Goal: Navigation & Orientation: Find specific page/section

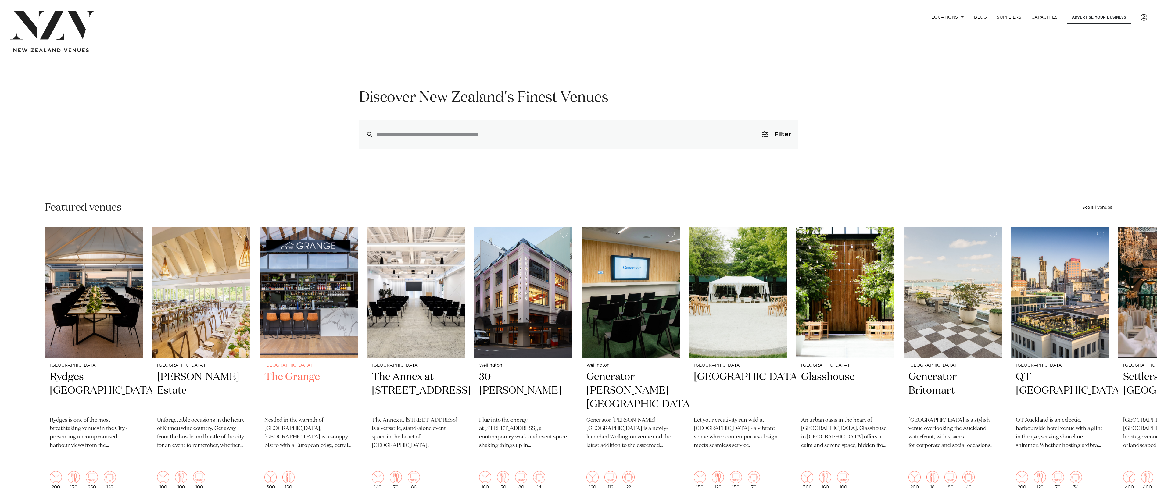
click at [331, 277] on img "3 / 48" at bounding box center [309, 293] width 98 height 132
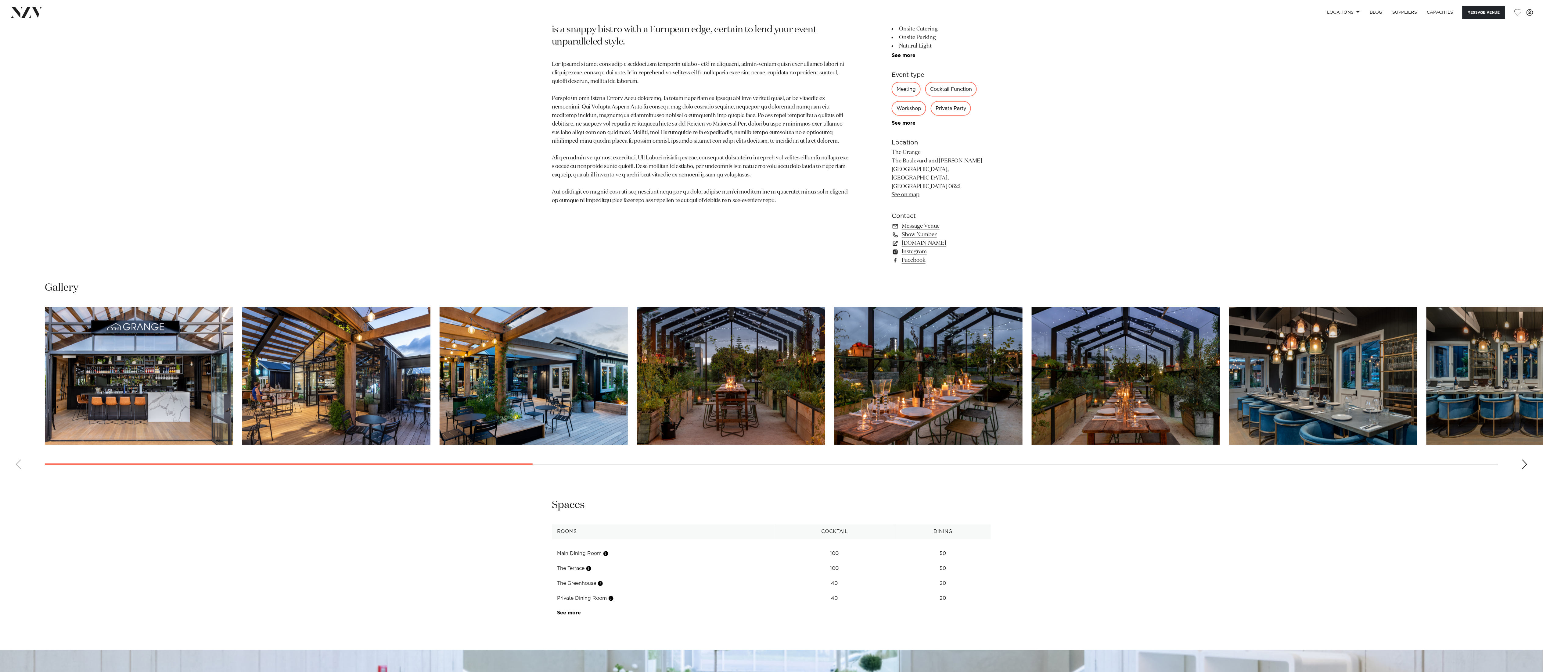
scroll to position [804, 0]
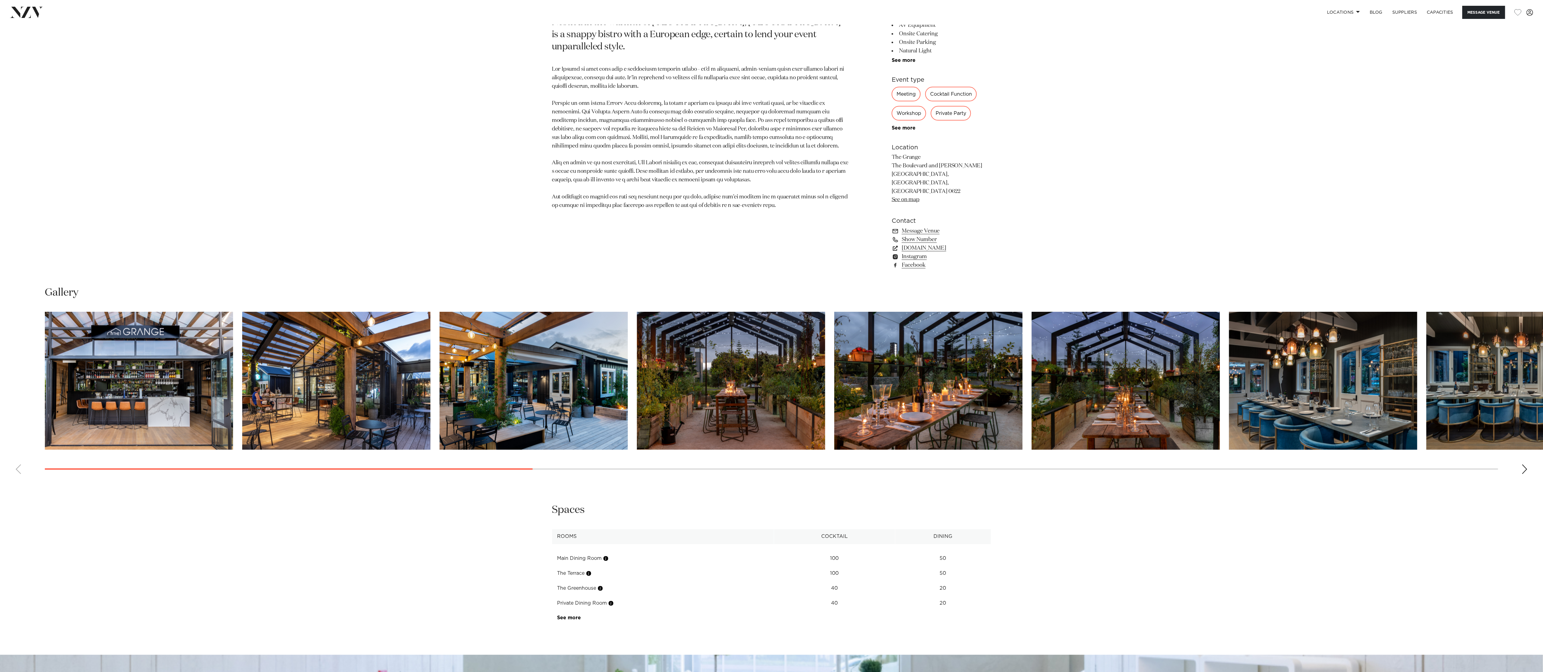
click at [1157, 465] on div "Next slide" at bounding box center [1524, 470] width 6 height 10
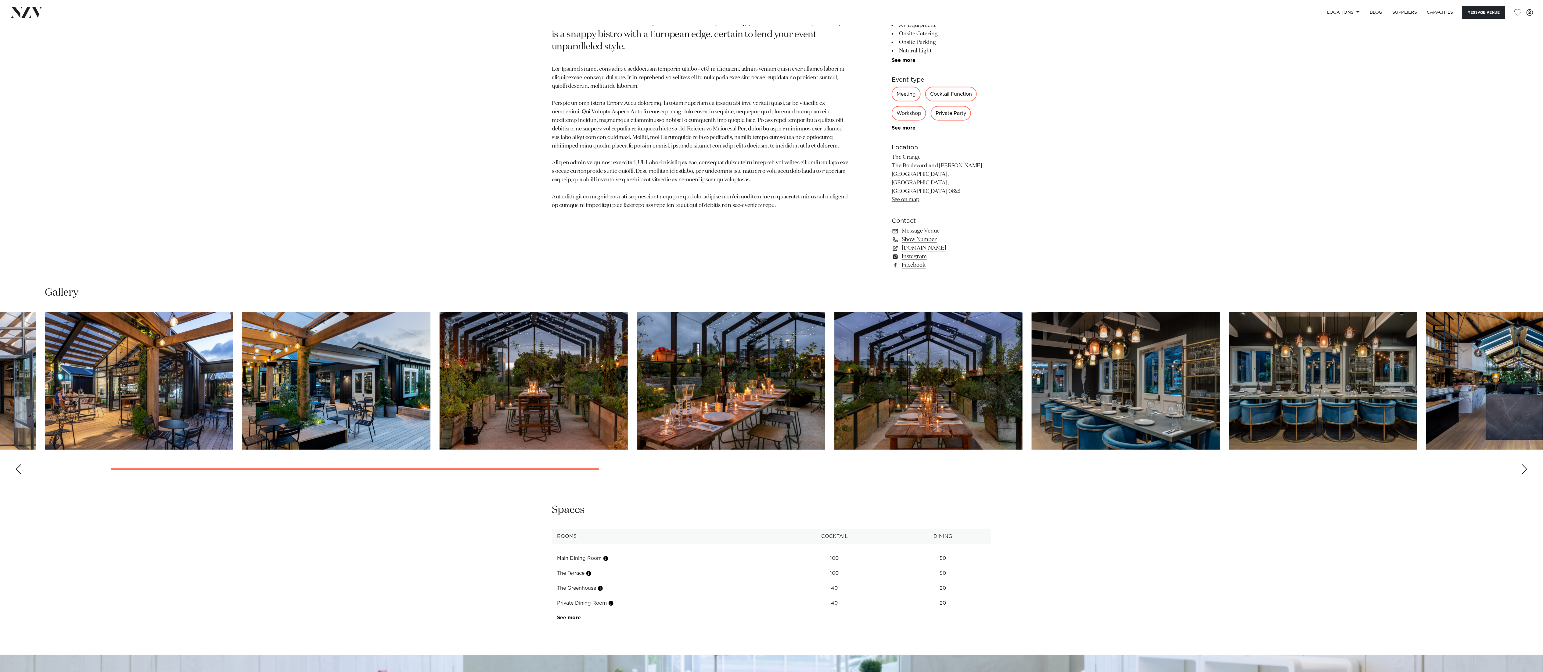
click at [1157, 465] on div "Next slide" at bounding box center [1524, 470] width 6 height 10
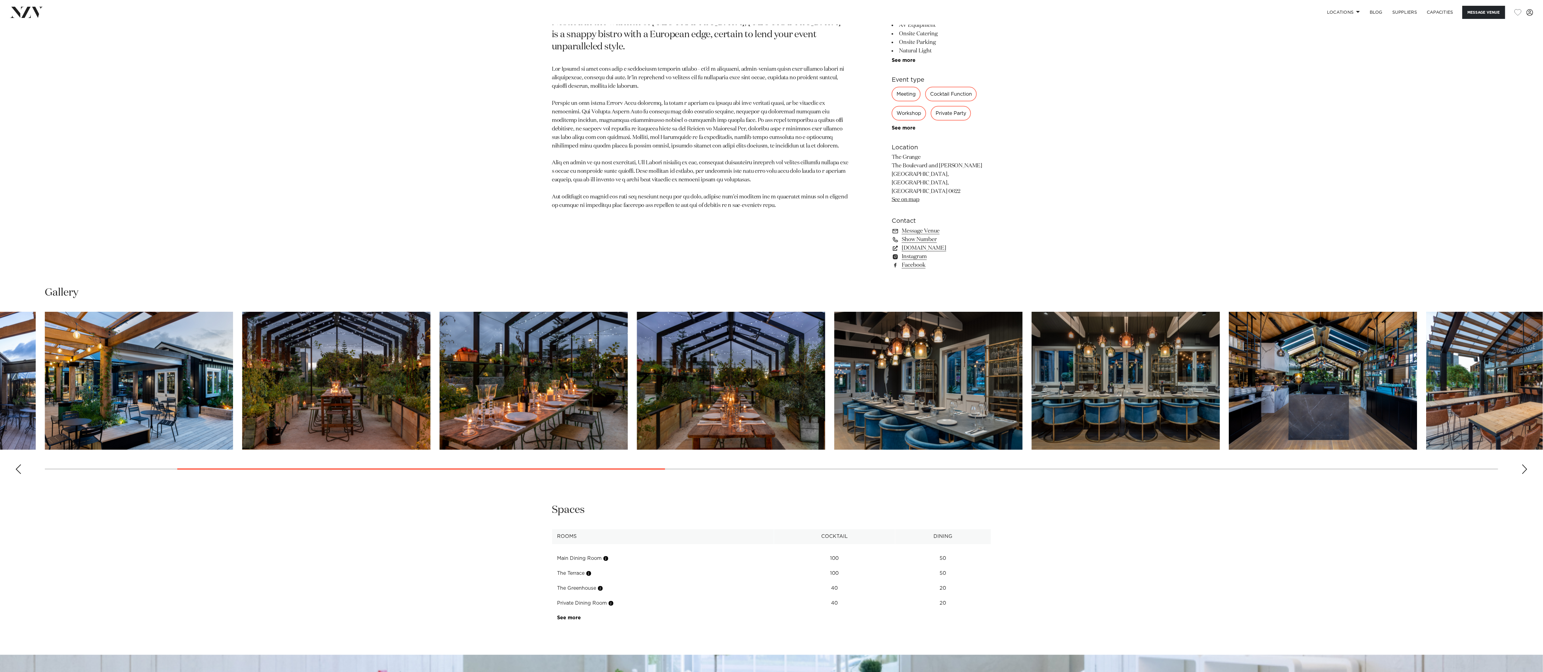
click at [1157, 465] on div "Next slide" at bounding box center [1524, 470] width 6 height 10
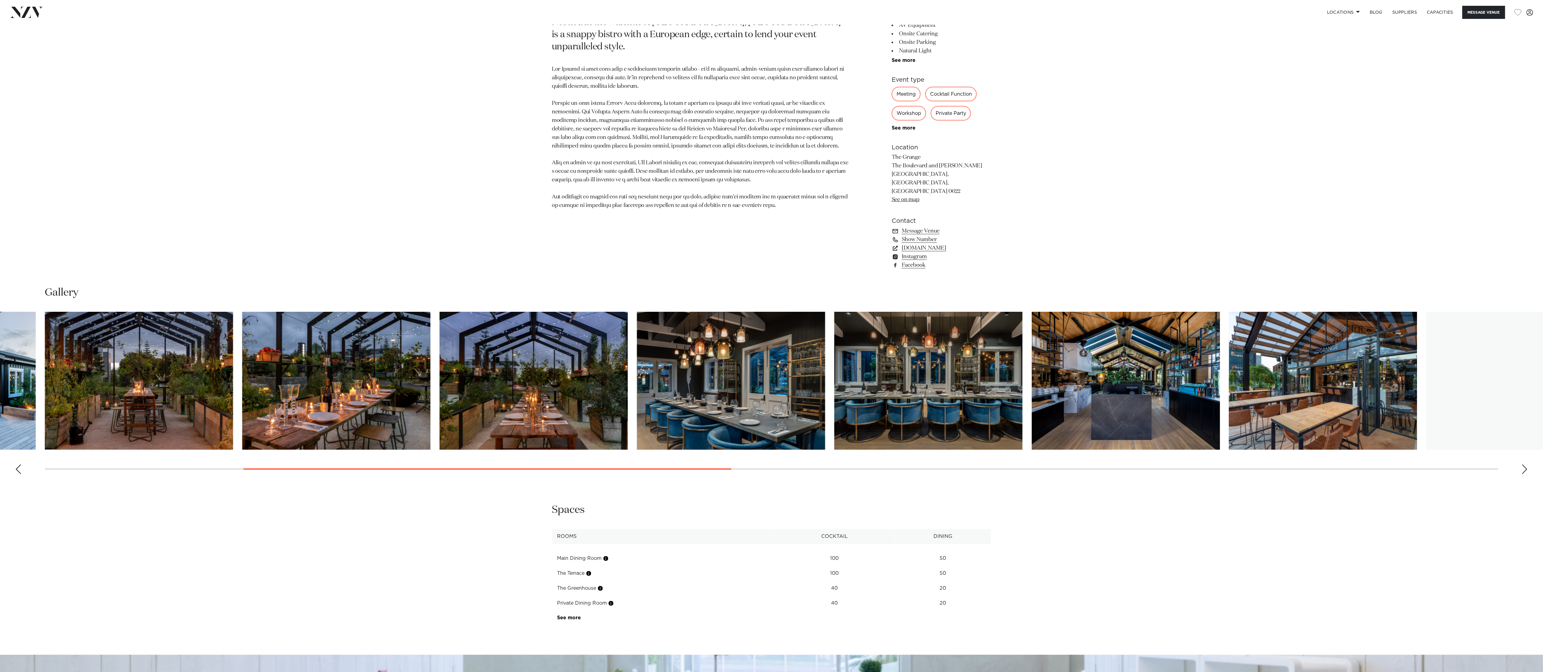
click at [1157, 465] on div "Next slide" at bounding box center [1524, 470] width 6 height 10
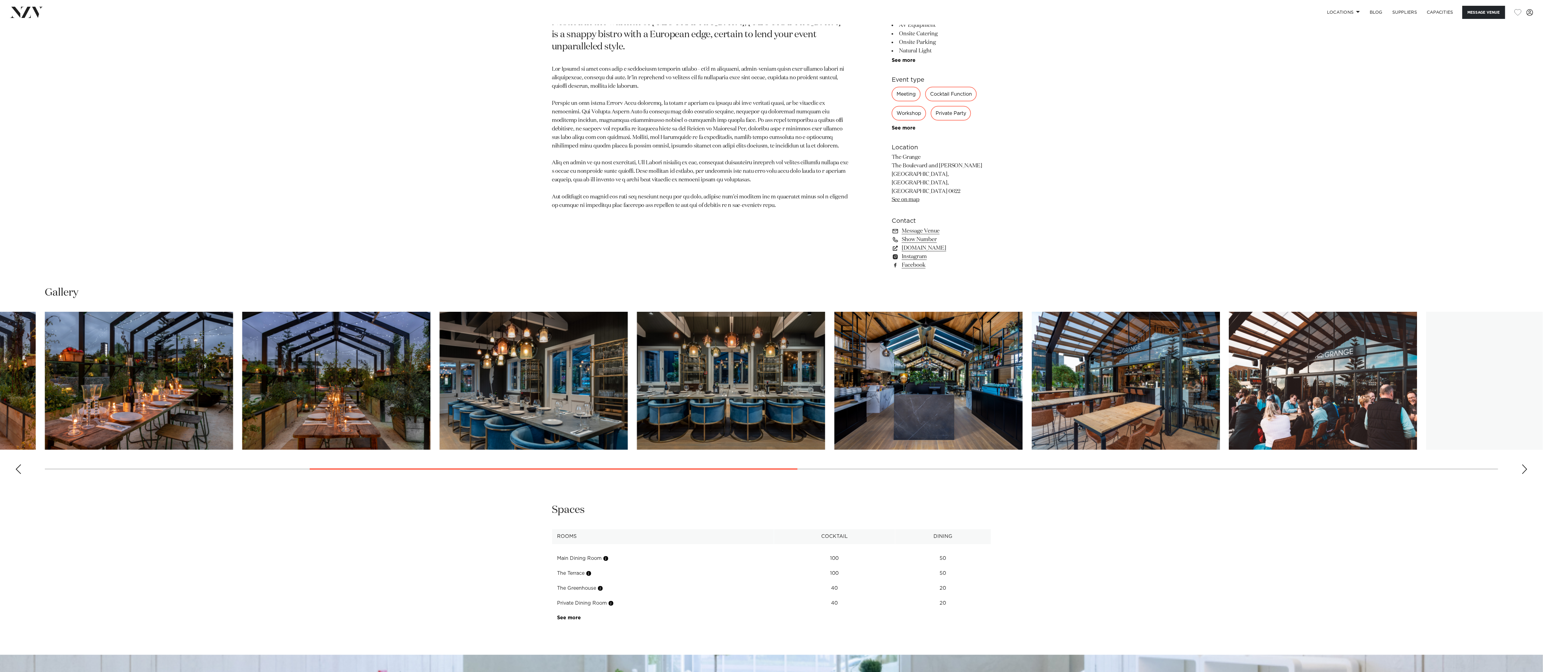
click at [1157, 465] on div "Next slide" at bounding box center [1524, 470] width 6 height 10
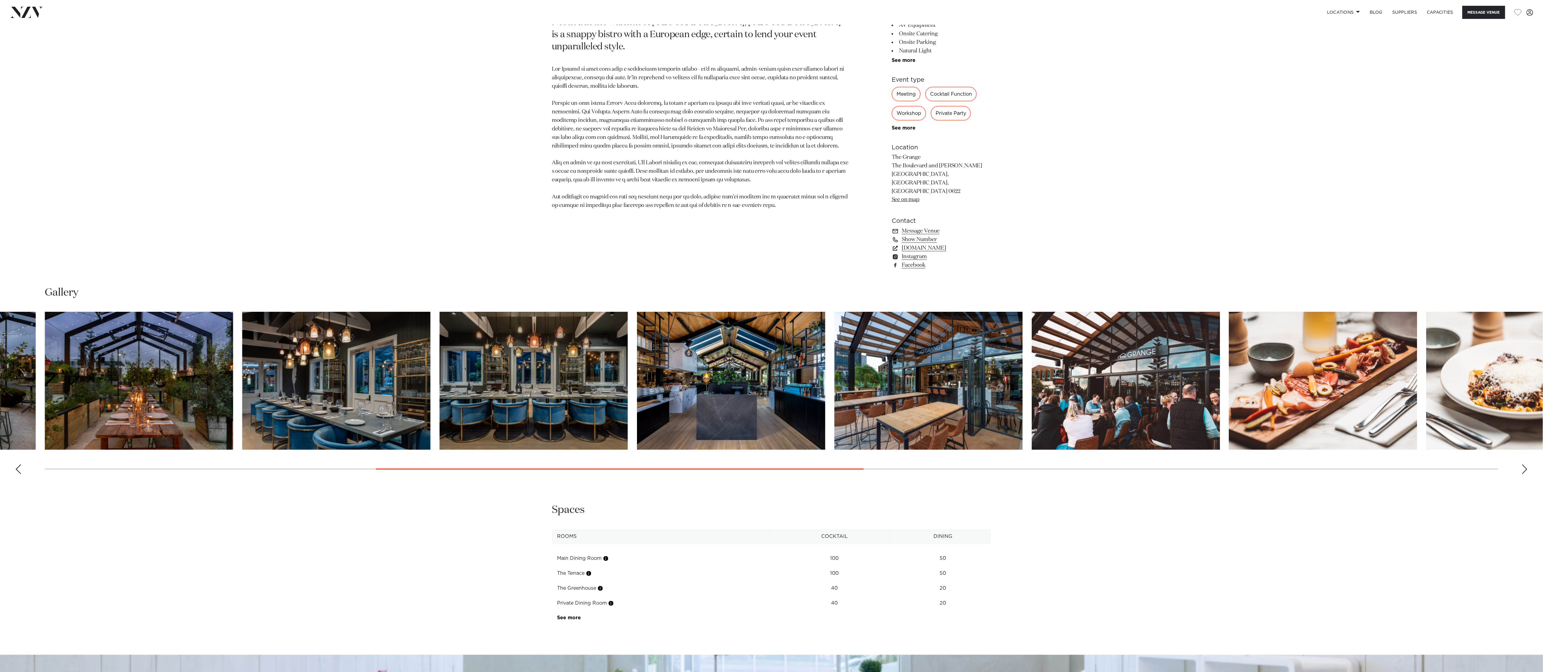
click at [1157, 465] on div "Next slide" at bounding box center [1524, 470] width 6 height 10
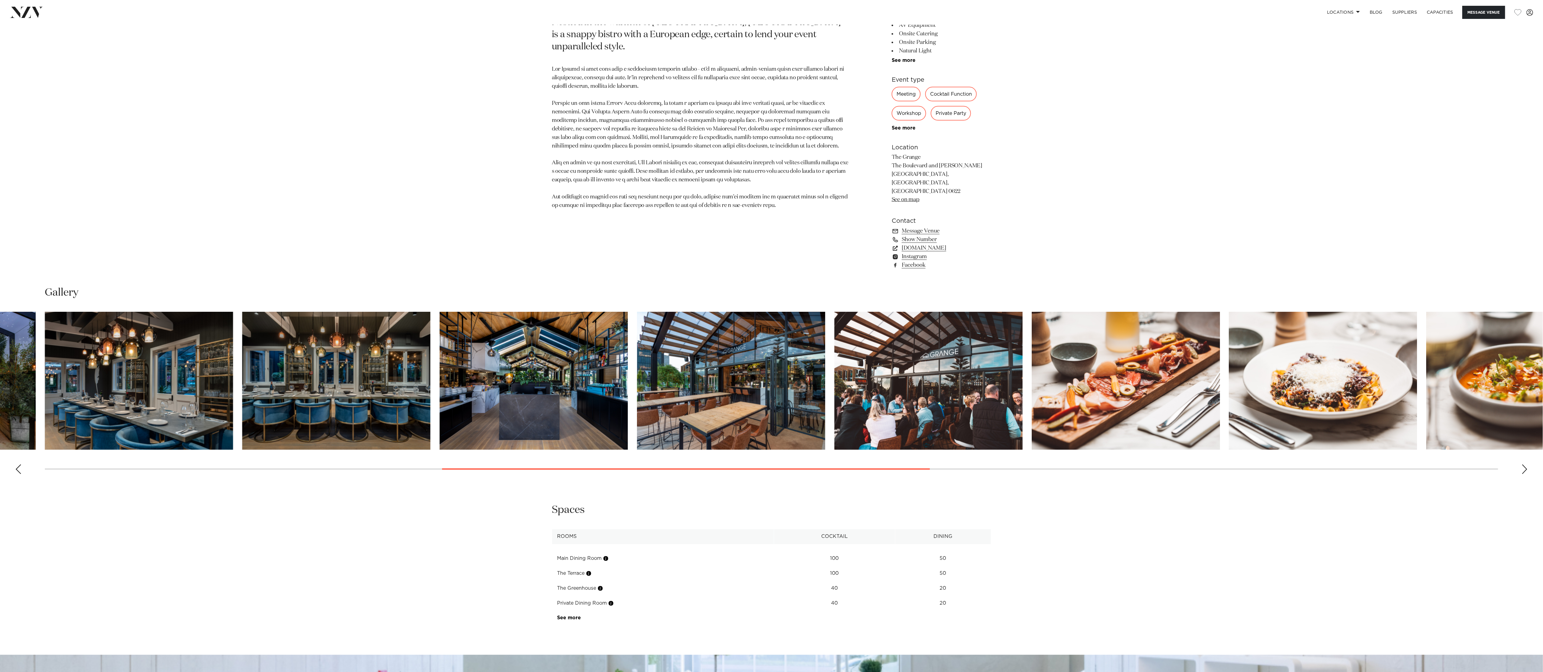
click at [1157, 465] on div "Next slide" at bounding box center [1524, 470] width 6 height 10
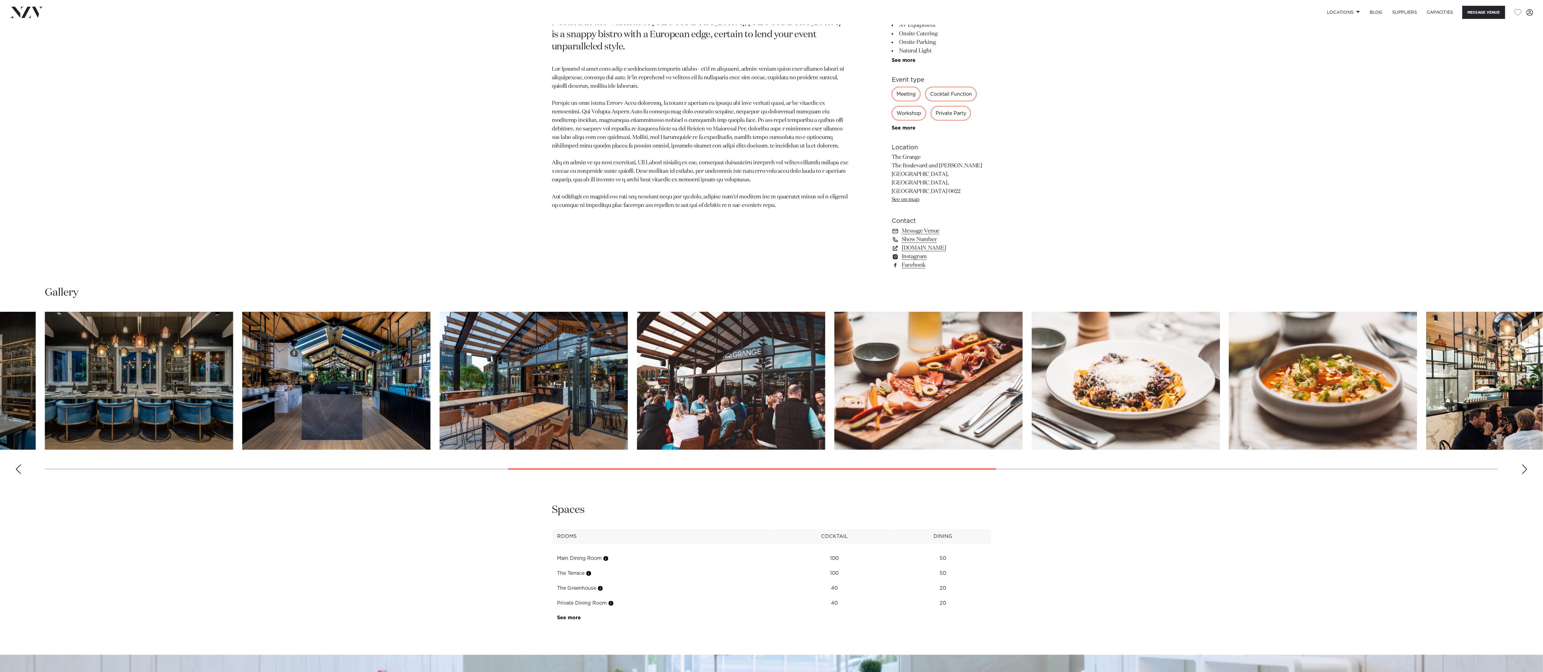
click at [1157, 465] on div "Next slide" at bounding box center [1524, 470] width 6 height 10
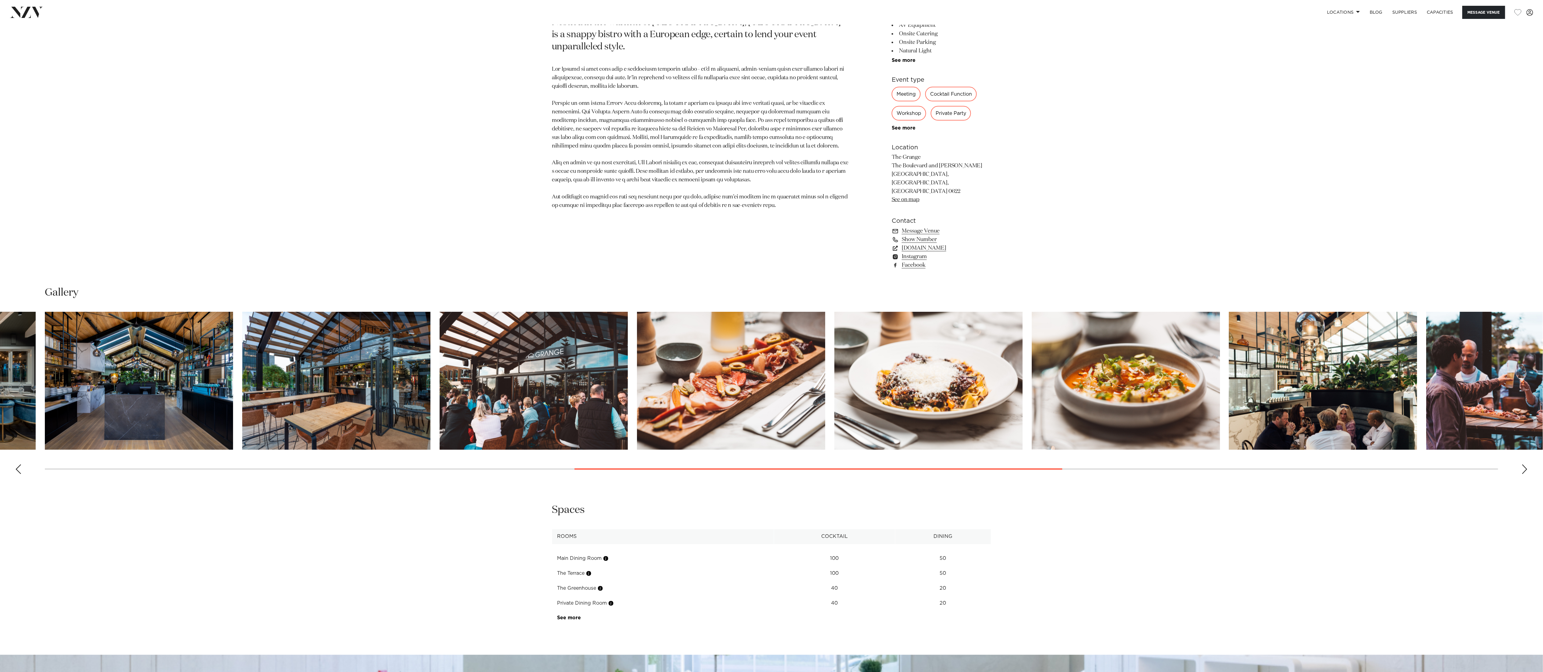
click at [1157, 465] on div "Next slide" at bounding box center [1524, 470] width 6 height 10
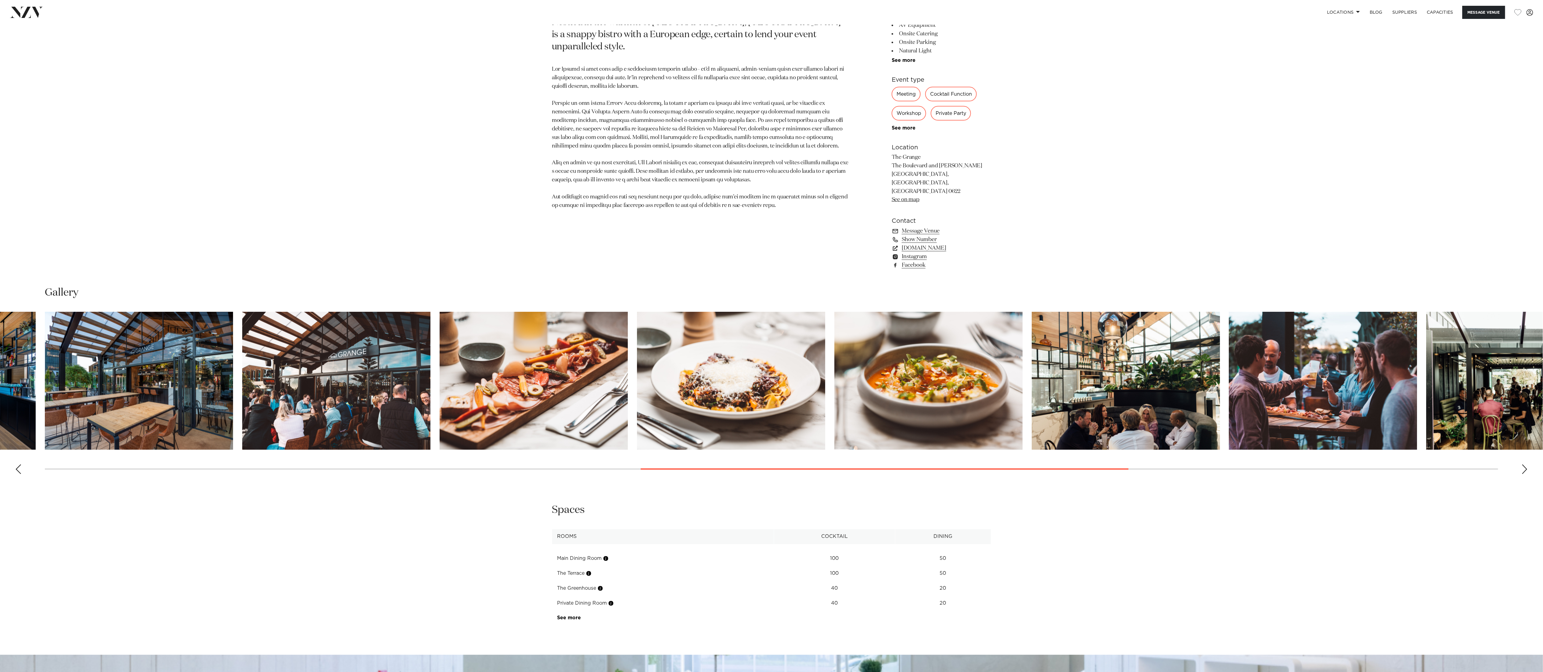
click at [1157, 465] on div "Next slide" at bounding box center [1524, 470] width 6 height 10
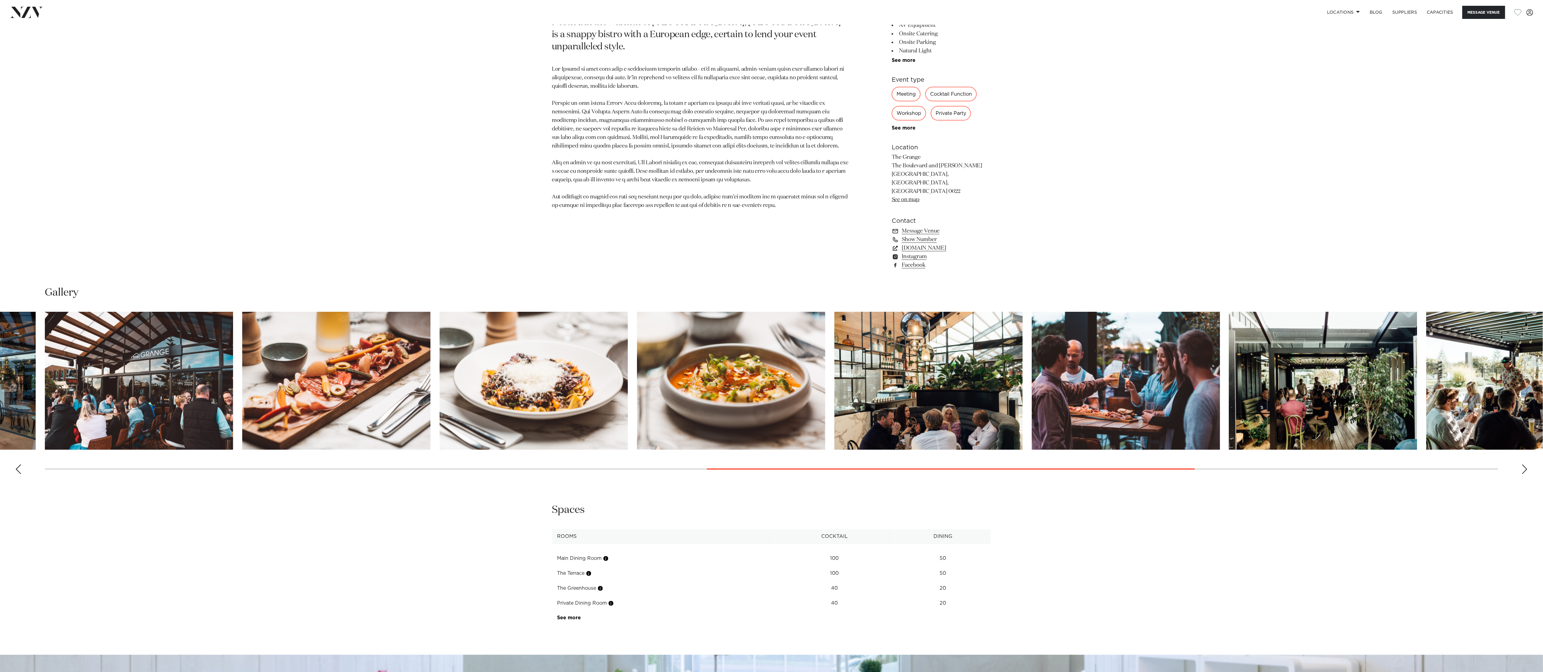
click at [1157, 465] on div "Next slide" at bounding box center [1524, 470] width 6 height 10
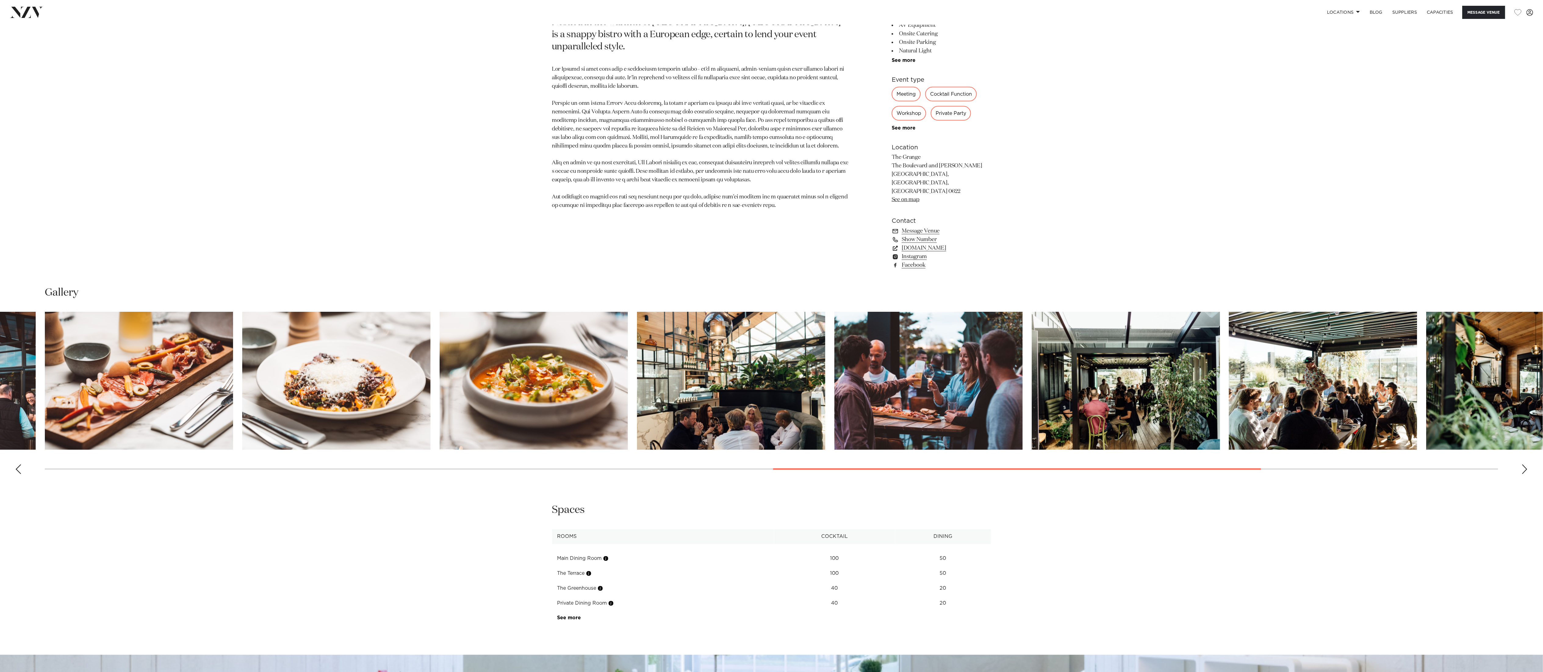
click at [1157, 465] on div "Next slide" at bounding box center [1524, 470] width 6 height 10
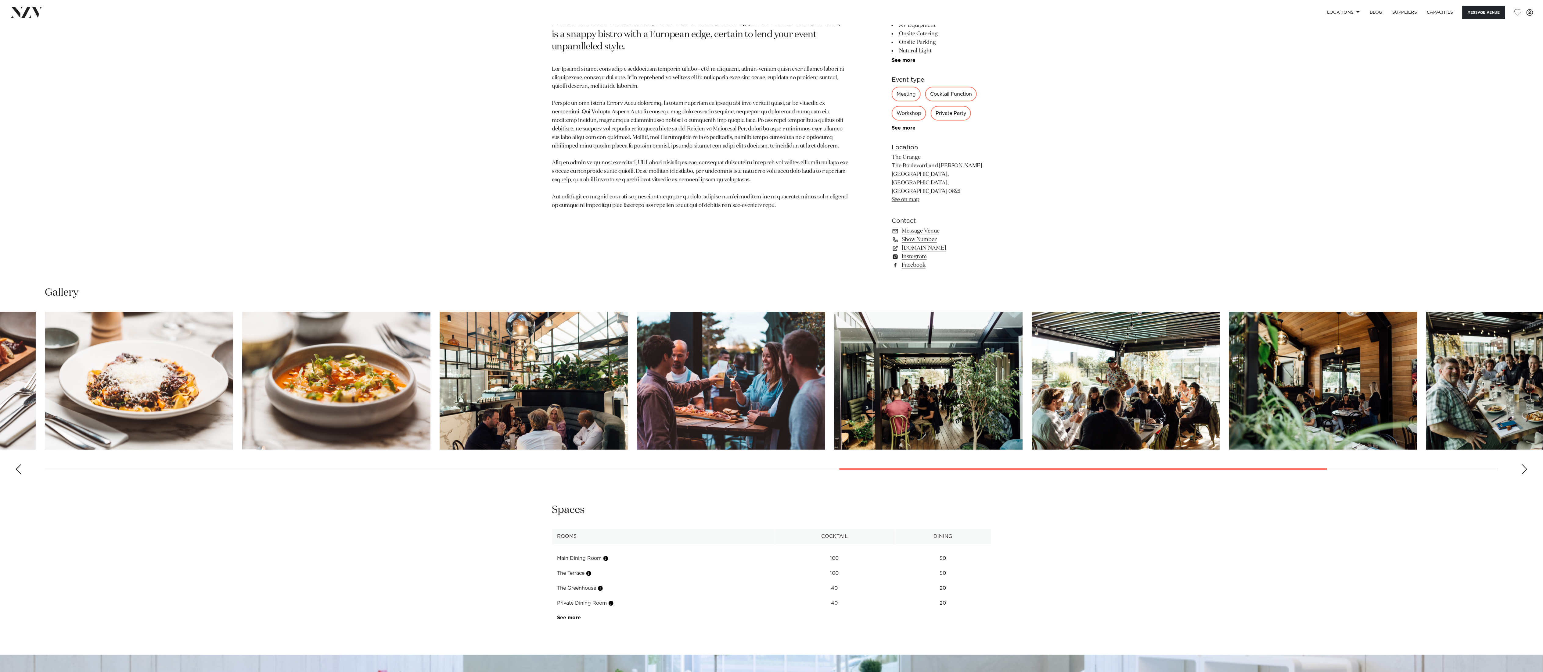
click at [1157, 465] on div "Next slide" at bounding box center [1524, 470] width 6 height 10
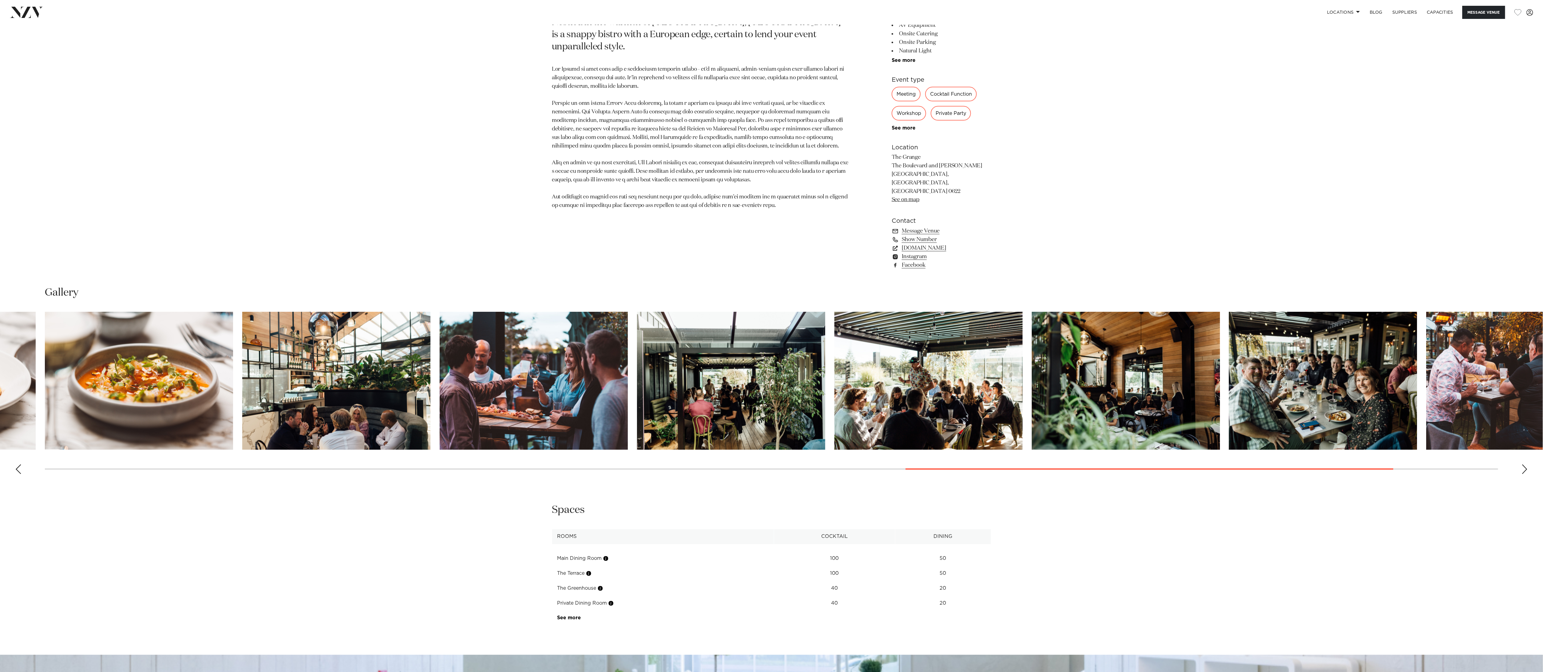
click at [1157, 465] on div "Next slide" at bounding box center [1524, 470] width 6 height 10
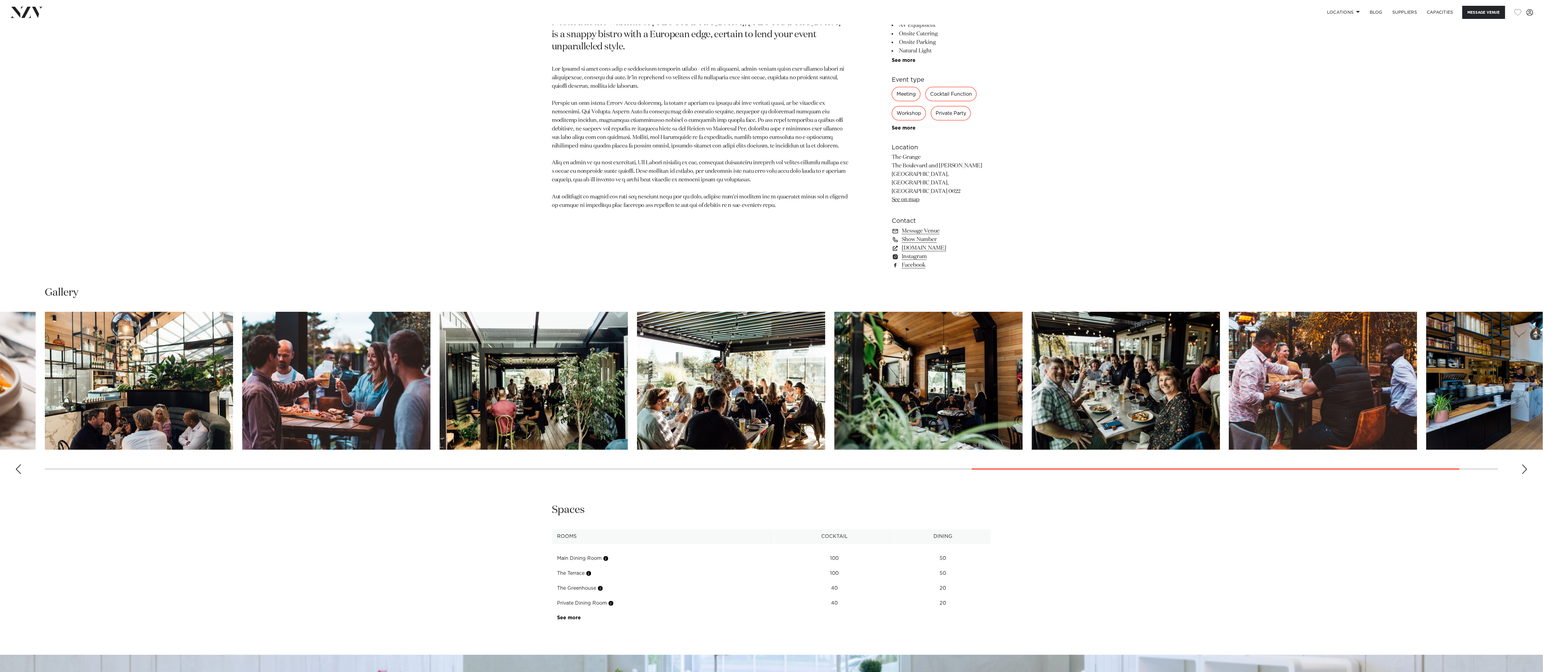
click at [1157, 465] on div "Next slide" at bounding box center [1524, 470] width 6 height 10
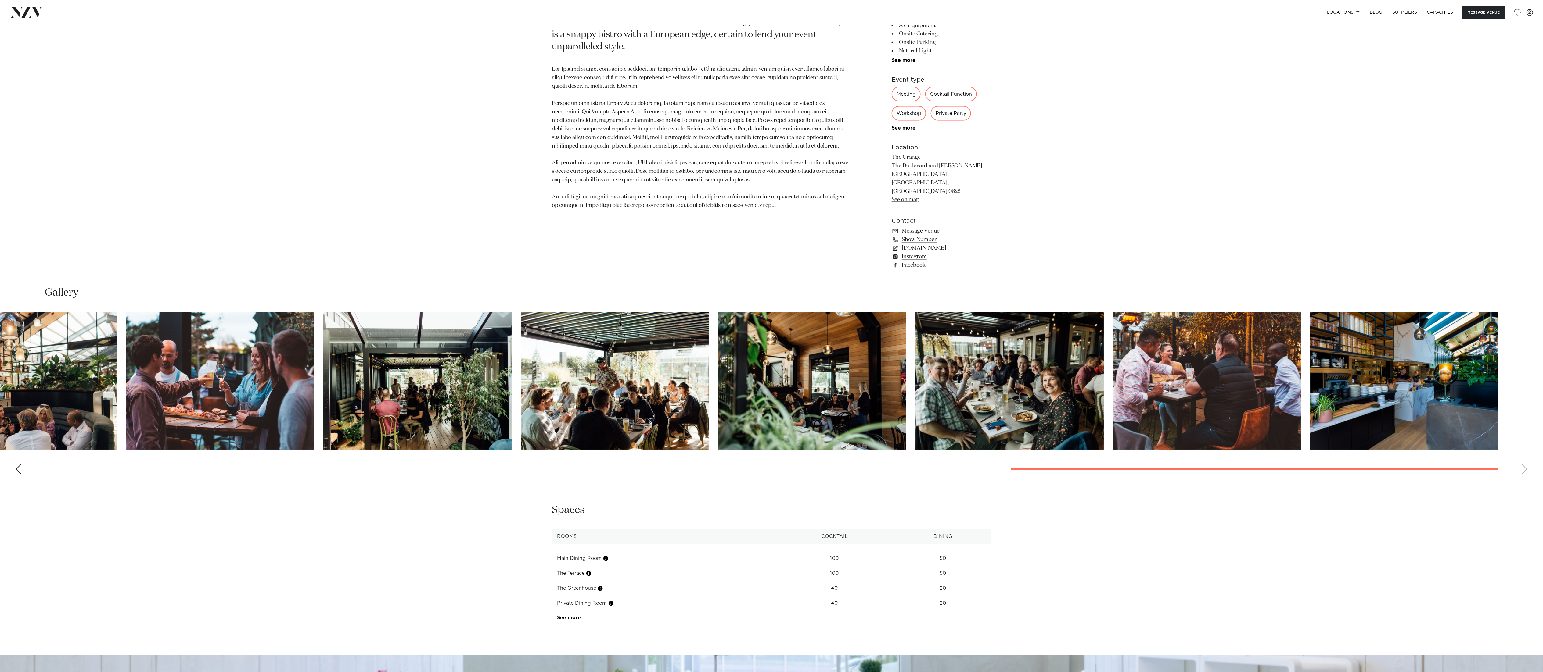
click at [1157, 451] on swiper-container at bounding box center [771, 395] width 1543 height 167
click at [23, 448] on swiper-container at bounding box center [771, 395] width 1543 height 167
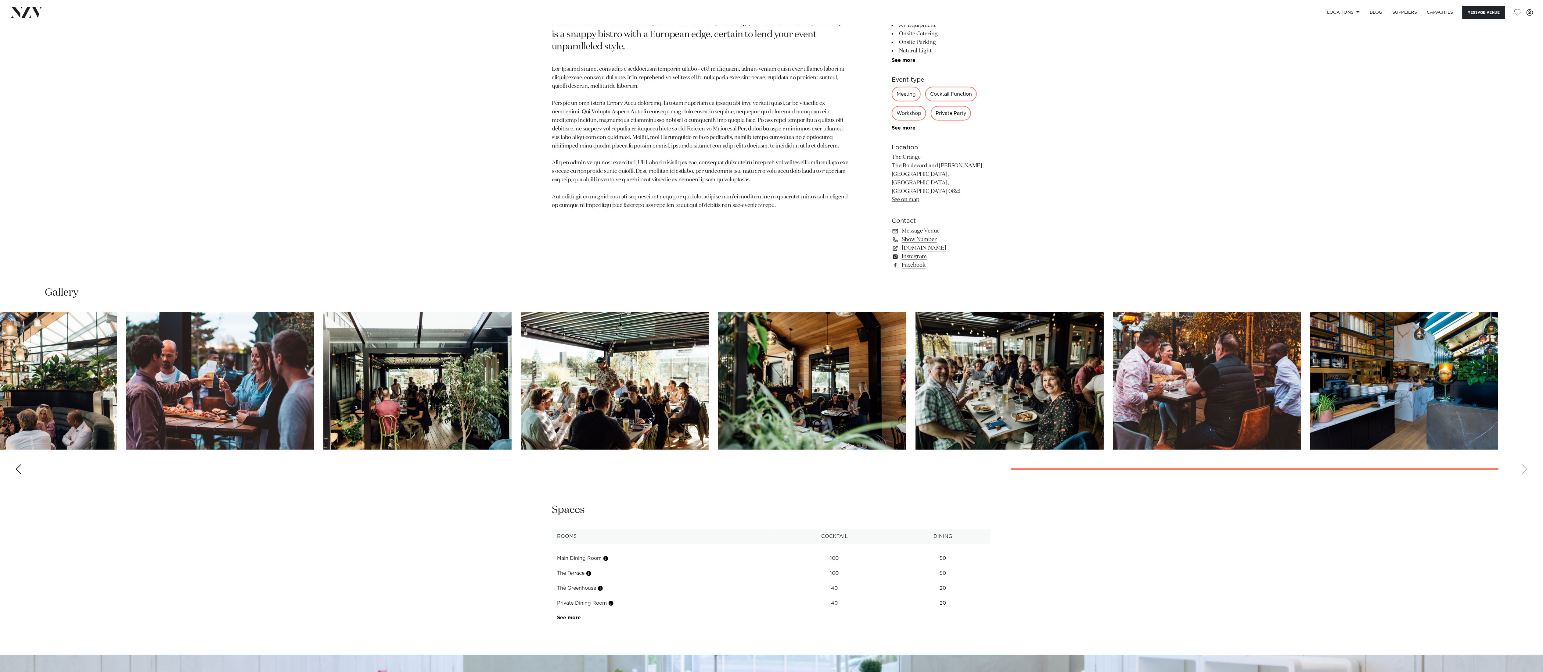
click at [16, 465] on div "Previous slide" at bounding box center [18, 470] width 6 height 10
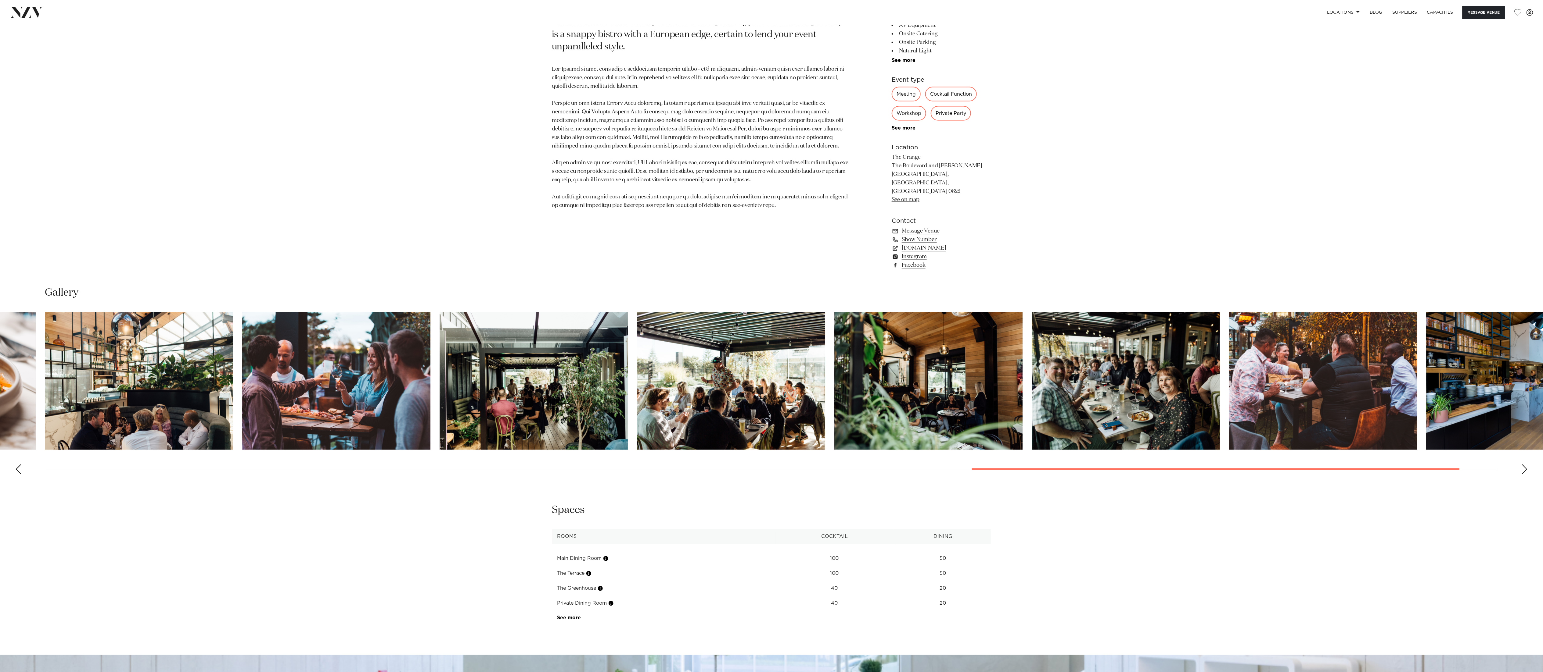
click at [16, 465] on div "Previous slide" at bounding box center [18, 470] width 6 height 10
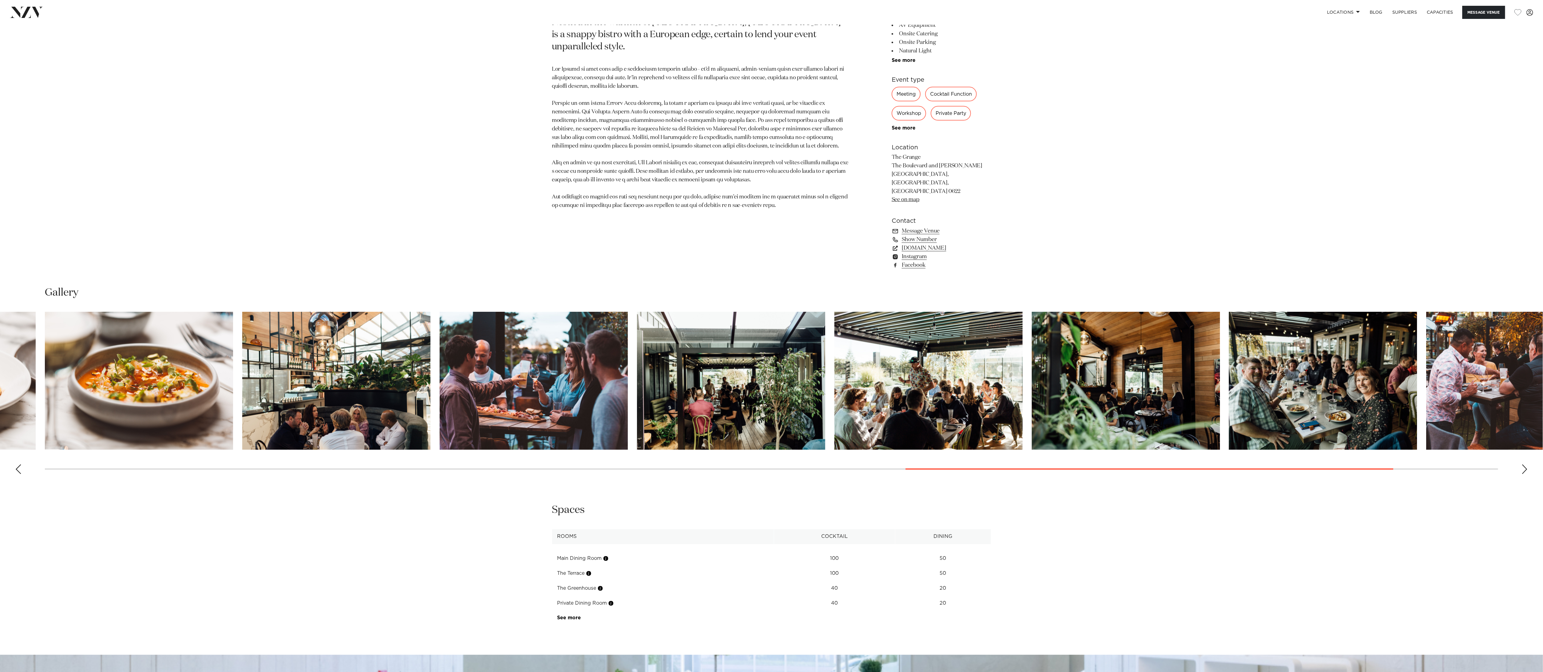
click at [16, 465] on div "Previous slide" at bounding box center [18, 470] width 6 height 10
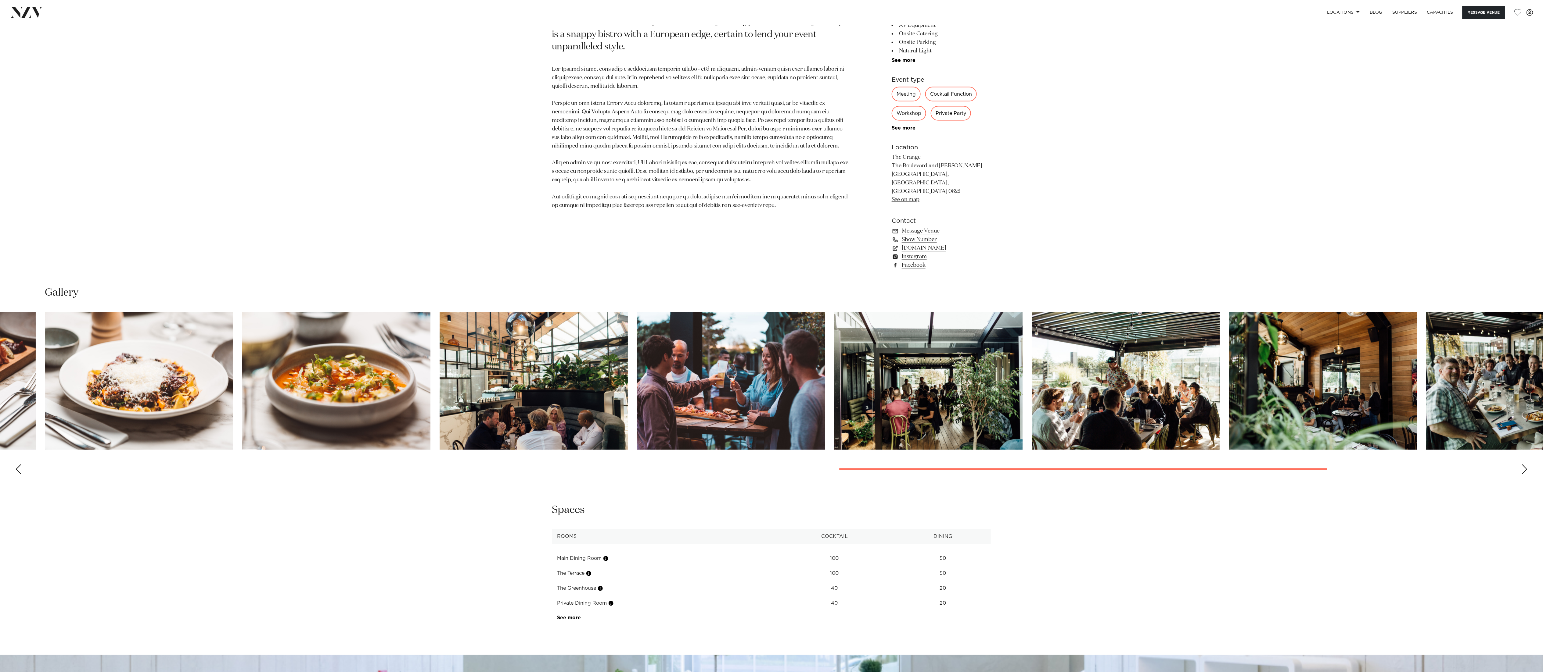
click at [16, 465] on div "Previous slide" at bounding box center [18, 470] width 6 height 10
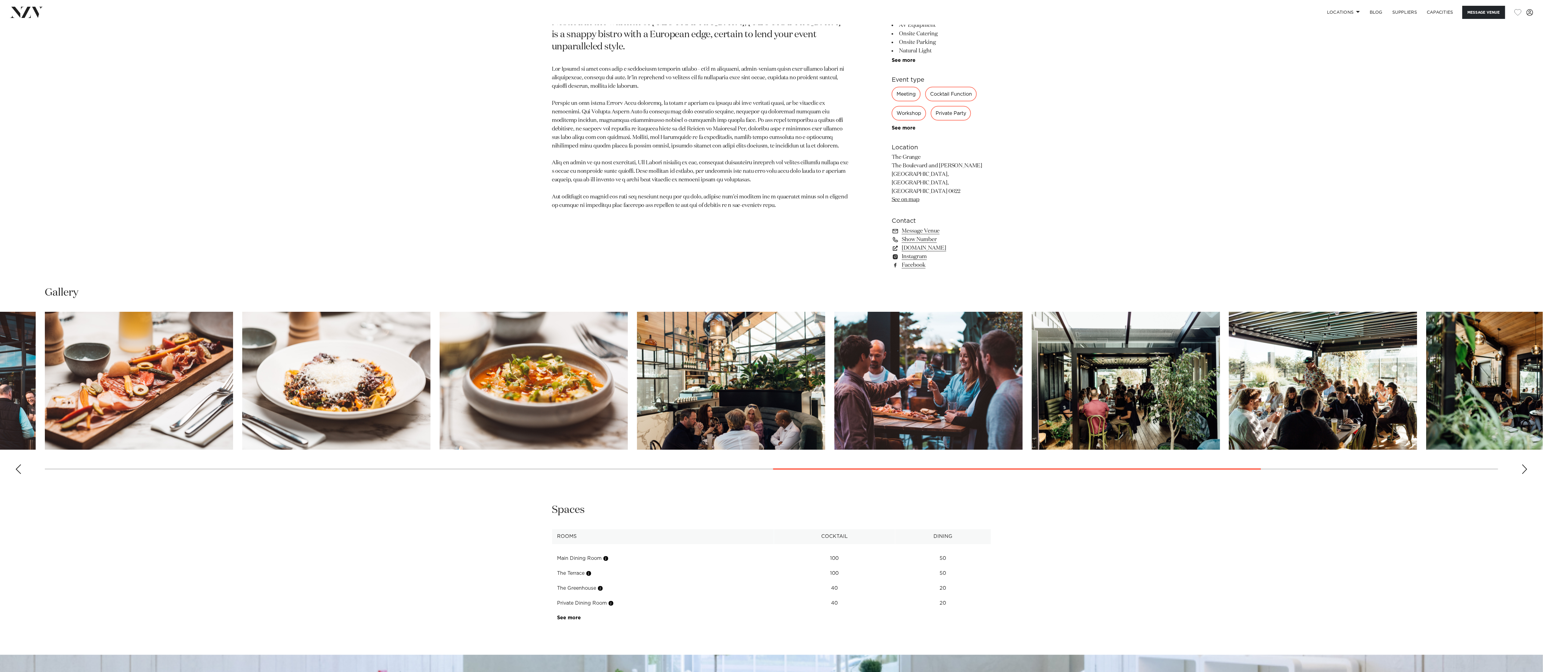
click at [16, 465] on div "Previous slide" at bounding box center [18, 470] width 6 height 10
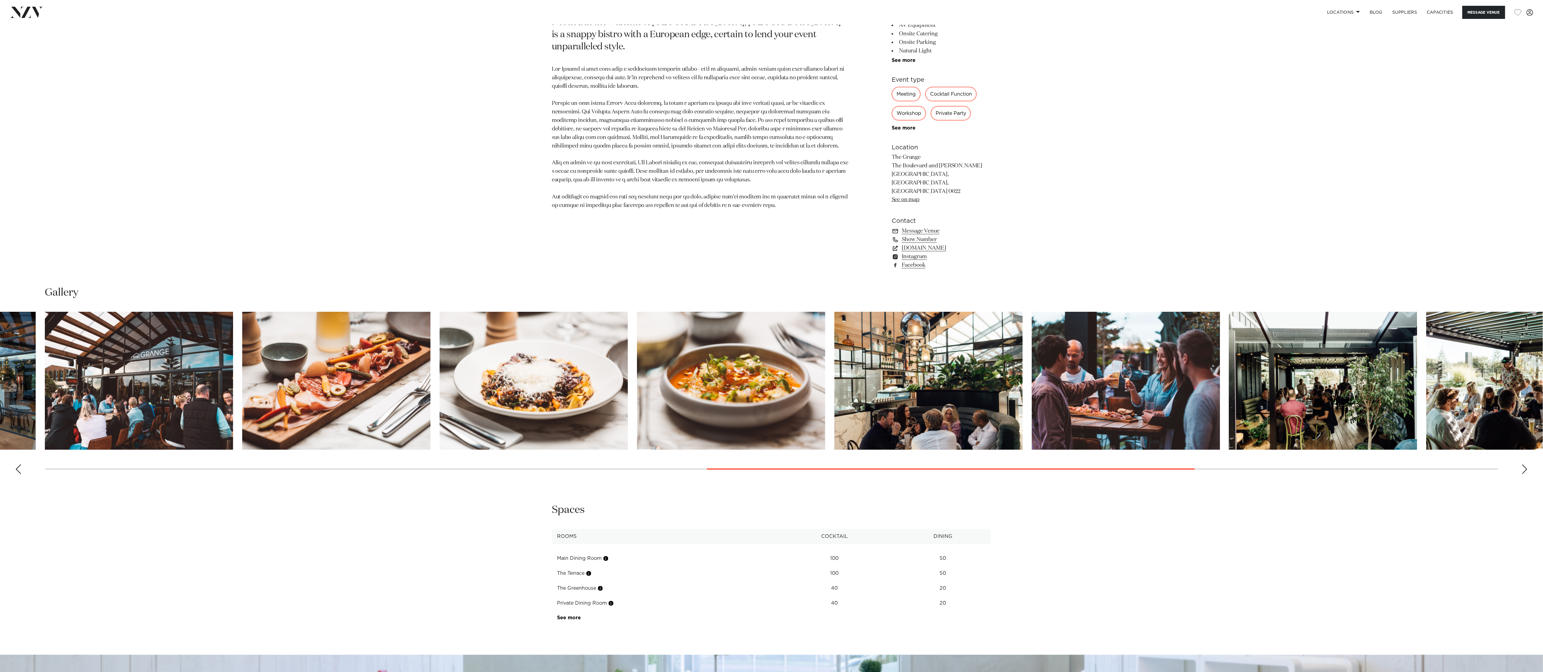
click at [16, 465] on div "Previous slide" at bounding box center [18, 470] width 6 height 10
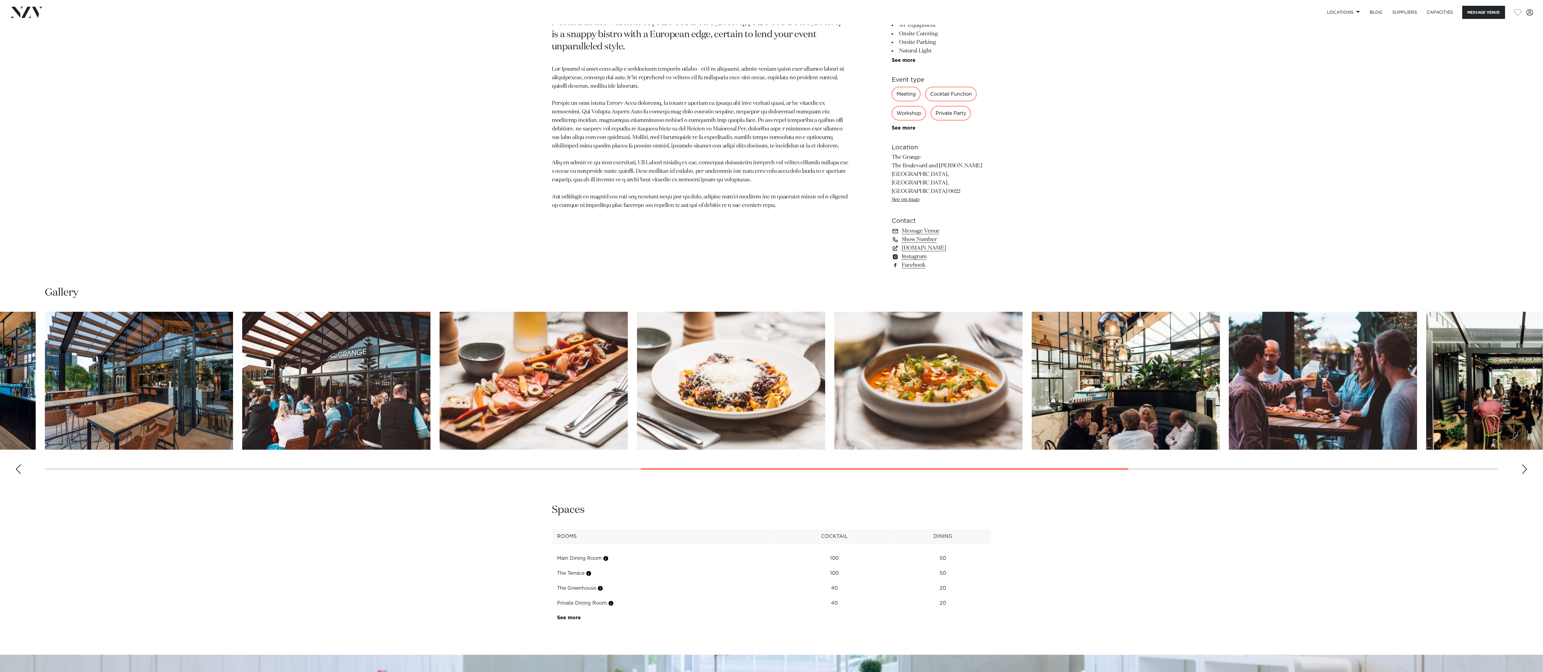
click at [16, 465] on div "Previous slide" at bounding box center [18, 470] width 6 height 10
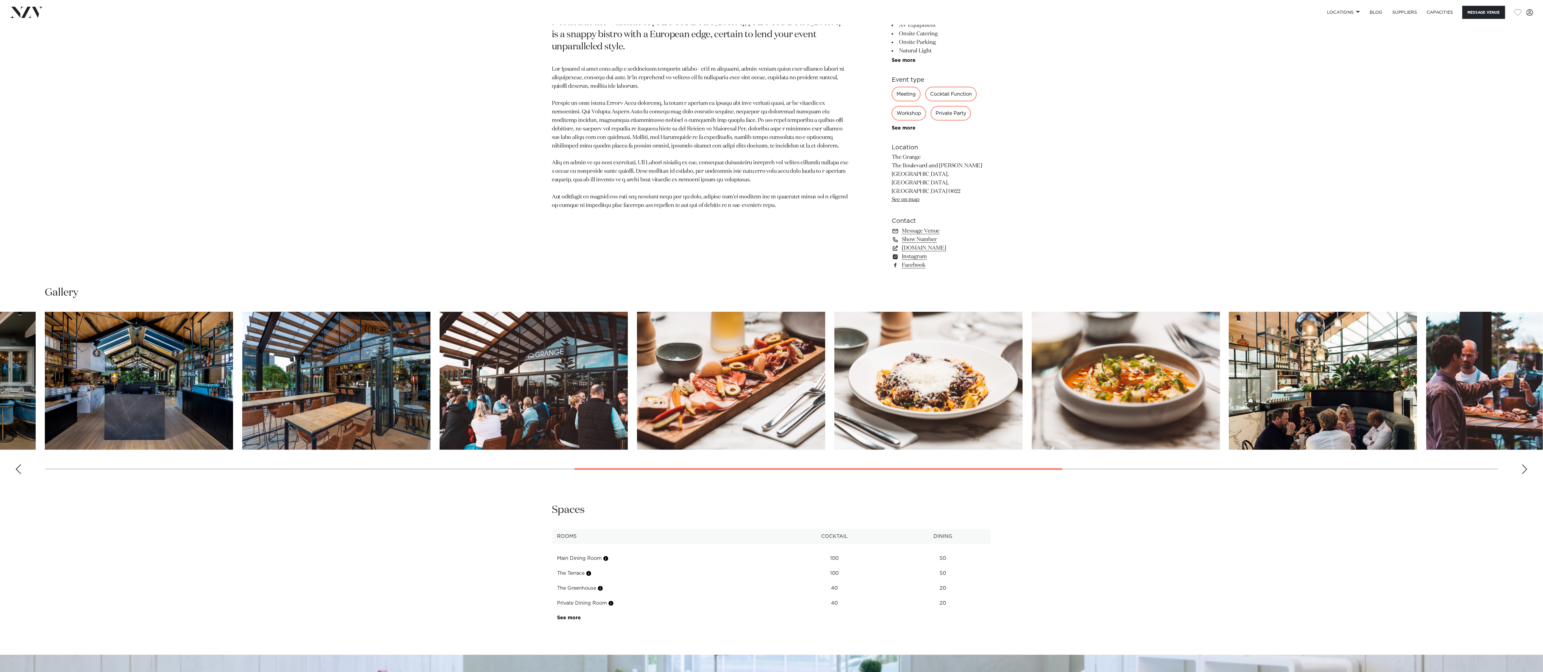
click at [16, 465] on div "Previous slide" at bounding box center [18, 470] width 6 height 10
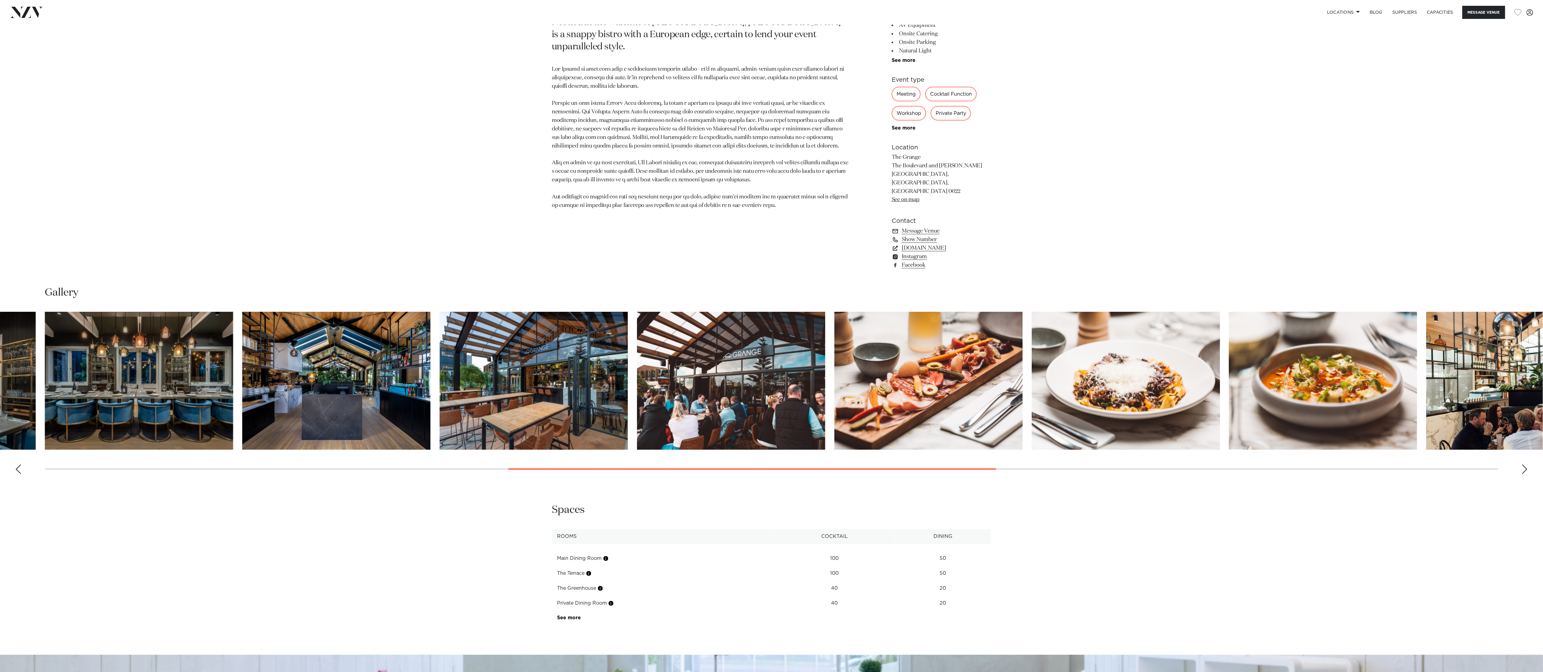
click at [16, 465] on div "Previous slide" at bounding box center [18, 470] width 6 height 10
